Goal: Check status: Check status

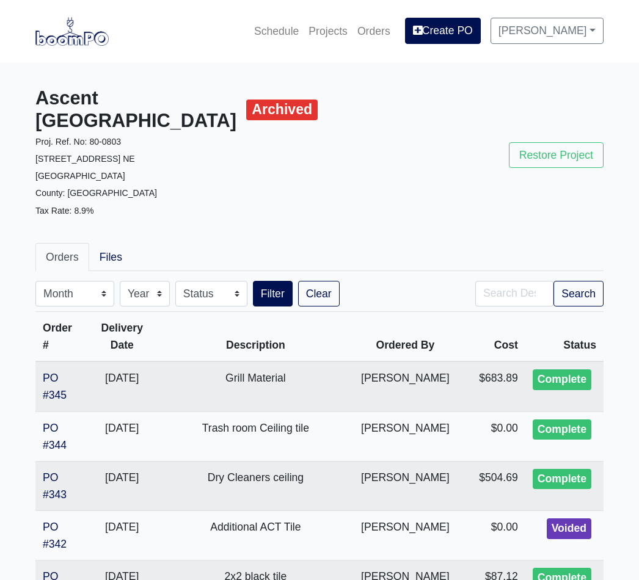
click at [332, 32] on link "Projects" at bounding box center [327, 31] width 49 height 27
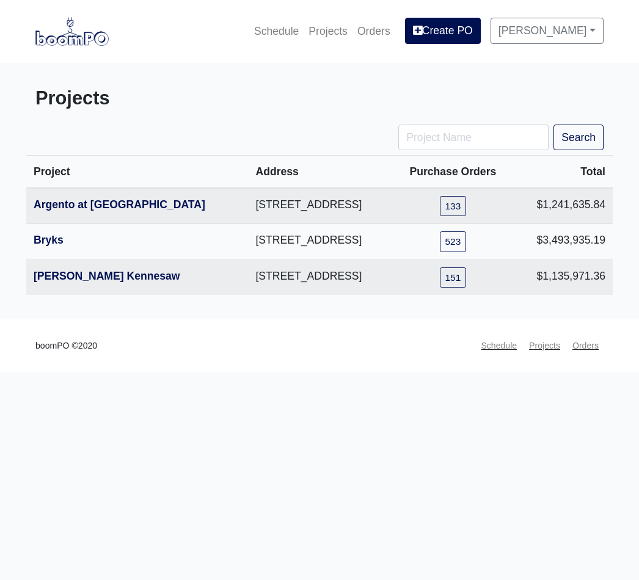
click at [79, 211] on link "Argento at [GEOGRAPHIC_DATA]" at bounding box center [120, 204] width 172 height 12
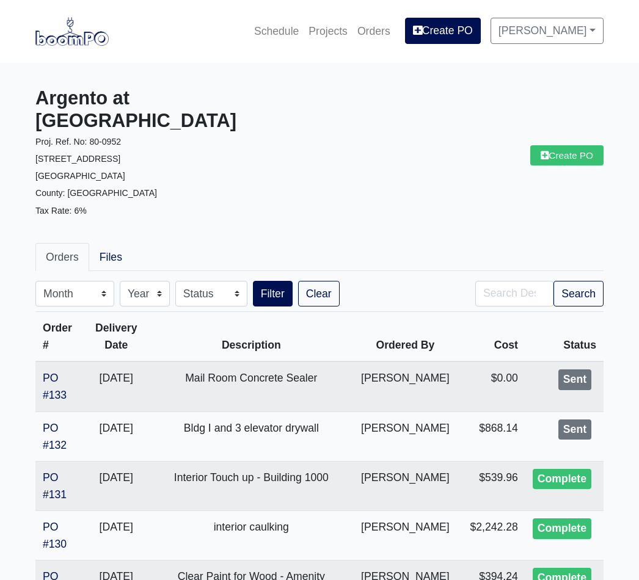
click at [53, 422] on link "PO #132" at bounding box center [55, 436] width 24 height 29
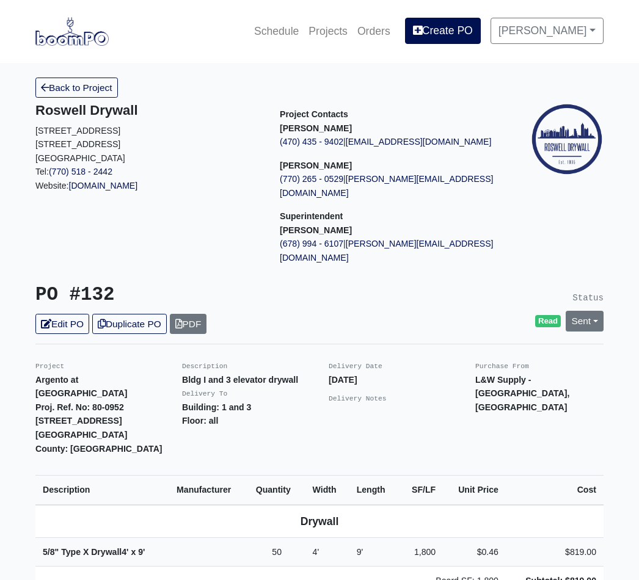
click at [583, 311] on link "Sent" at bounding box center [584, 321] width 38 height 20
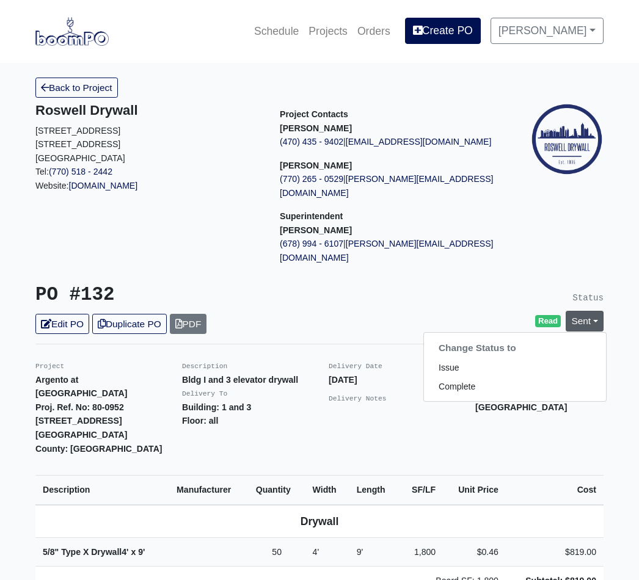
click at [472, 377] on link "Complete" at bounding box center [515, 386] width 182 height 19
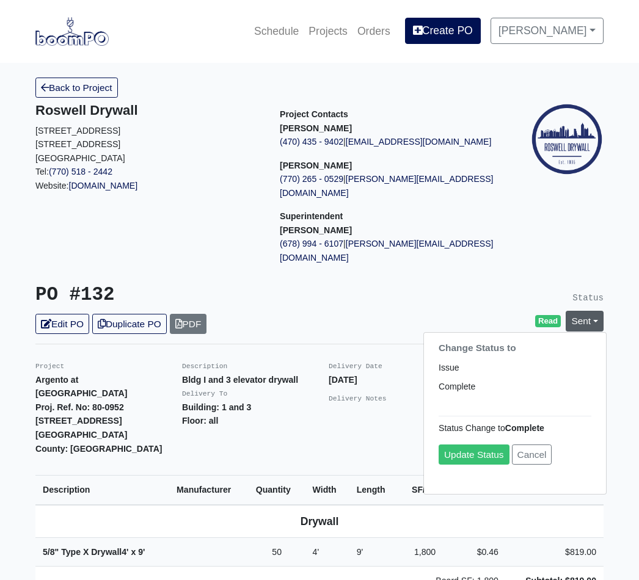
click at [477, 445] on link "Update Status" at bounding box center [473, 455] width 71 height 20
